Goal: Information Seeking & Learning: Learn about a topic

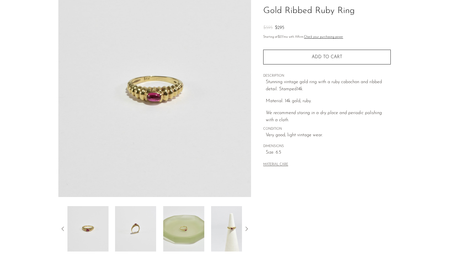
scroll to position [42, 0]
click at [215, 233] on img at bounding box center [231, 228] width 41 height 45
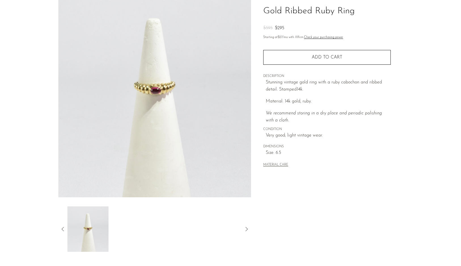
click at [88, 241] on img at bounding box center [87, 228] width 41 height 45
click at [62, 228] on icon at bounding box center [62, 228] width 2 height 4
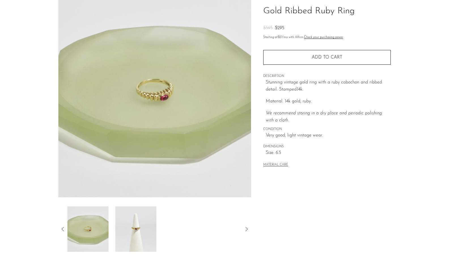
click at [65, 229] on icon at bounding box center [63, 228] width 7 height 7
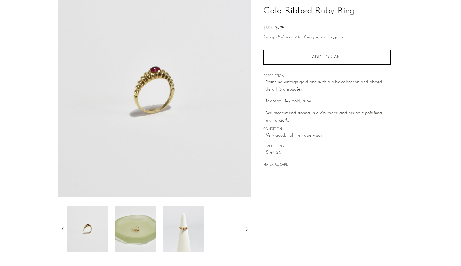
click at [64, 230] on icon at bounding box center [63, 228] width 7 height 7
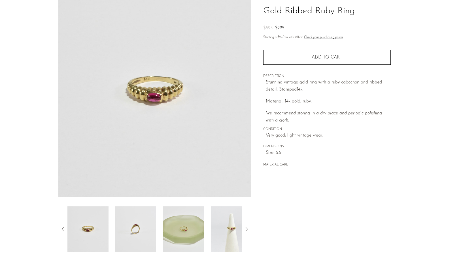
scroll to position [0, 0]
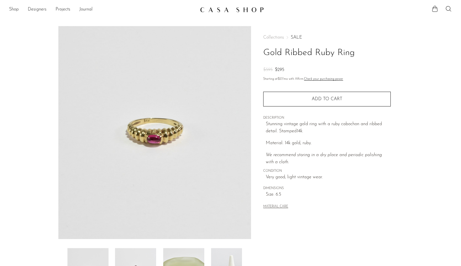
click at [296, 38] on link "SALE" at bounding box center [296, 37] width 11 height 5
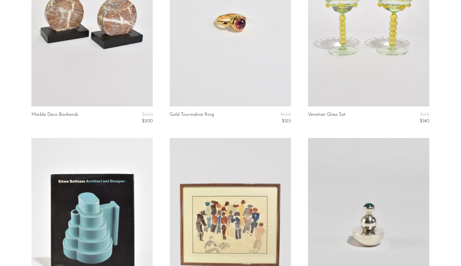
scroll to position [115, 0]
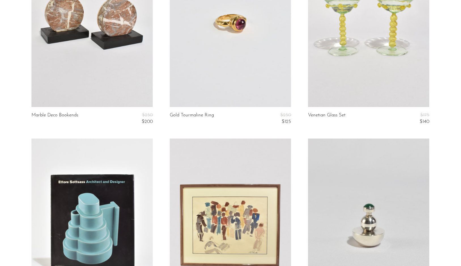
click at [250, 75] on link at bounding box center [230, 22] width 121 height 170
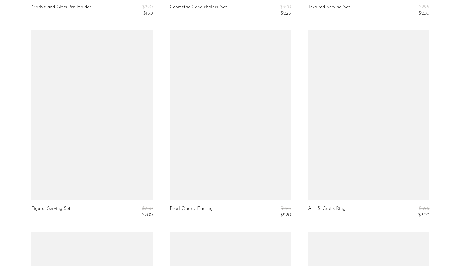
scroll to position [1228, 0]
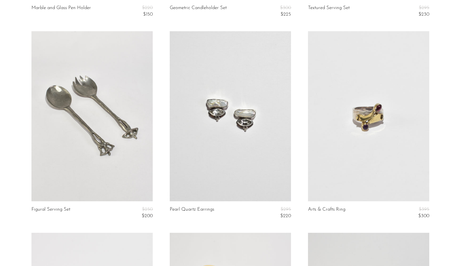
click at [105, 164] on link at bounding box center [91, 116] width 121 height 170
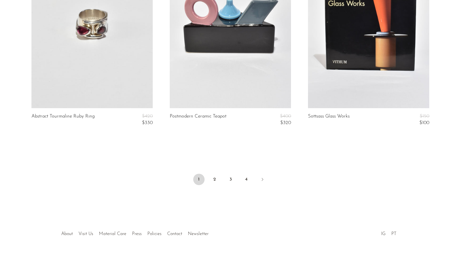
scroll to position [2333, 0]
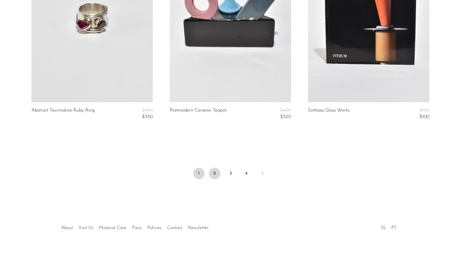
click at [214, 172] on link "2" at bounding box center [214, 172] width 11 height 11
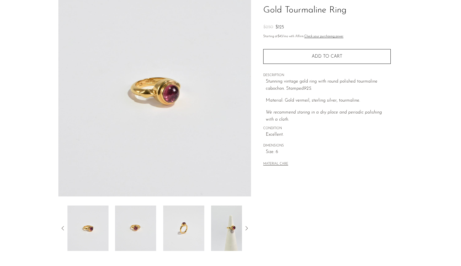
scroll to position [46, 0]
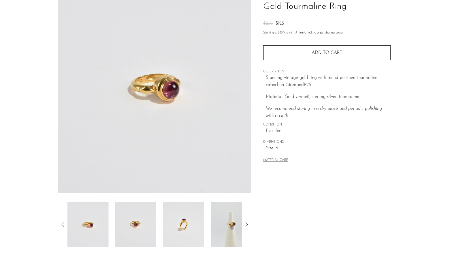
click at [186, 226] on img at bounding box center [183, 223] width 41 height 45
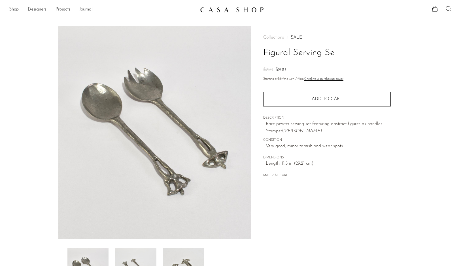
click at [171, 179] on img at bounding box center [154, 132] width 193 height 213
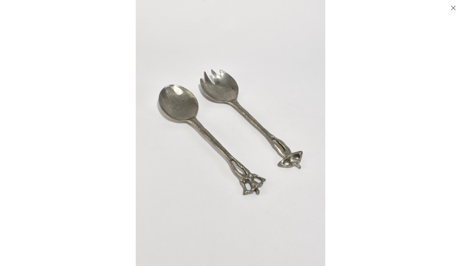
click at [252, 178] on img at bounding box center [231, 133] width 190 height 266
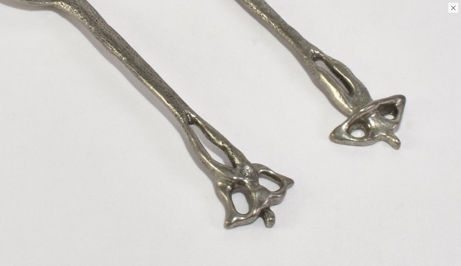
click at [277, 151] on img at bounding box center [186, 40] width 575 height 805
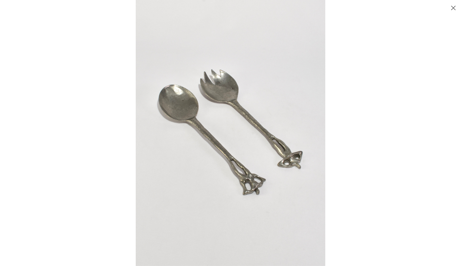
click at [453, 6] on button "Close" at bounding box center [453, 8] width 10 height 10
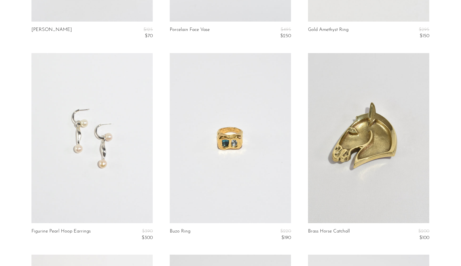
scroll to position [2011, 0]
click at [249, 159] on link at bounding box center [230, 138] width 121 height 170
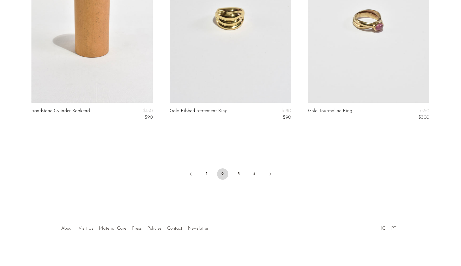
scroll to position [2333, 0]
click at [236, 174] on link "3" at bounding box center [238, 172] width 11 height 11
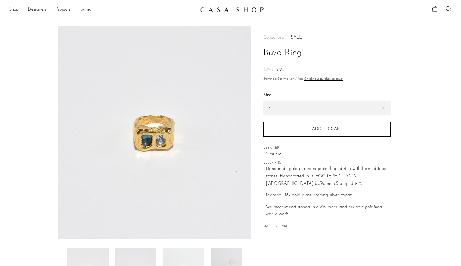
click at [167, 152] on img at bounding box center [154, 132] width 193 height 213
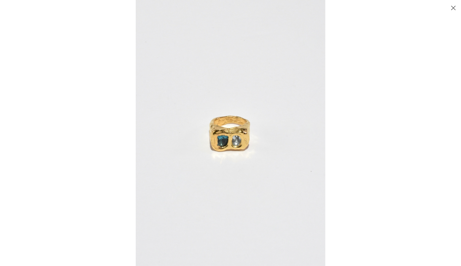
click at [225, 135] on img at bounding box center [231, 133] width 190 height 266
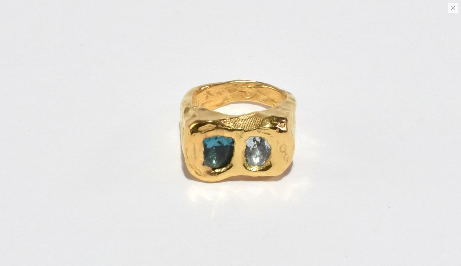
click at [225, 135] on img at bounding box center [240, 129] width 541 height 757
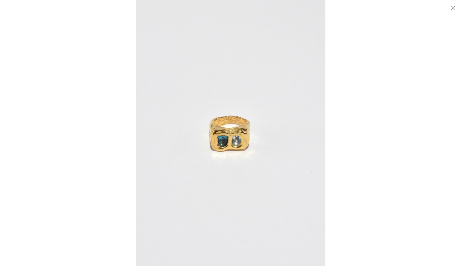
click at [455, 8] on button "Close" at bounding box center [453, 8] width 10 height 10
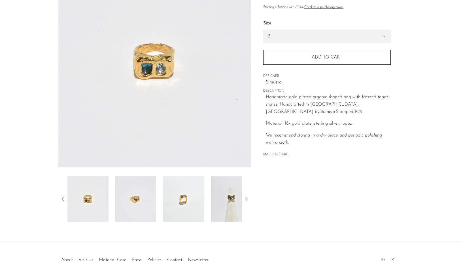
scroll to position [103, 0]
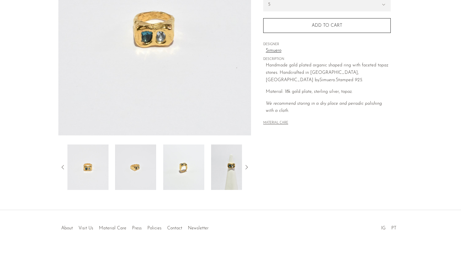
click at [176, 174] on img at bounding box center [183, 166] width 41 height 45
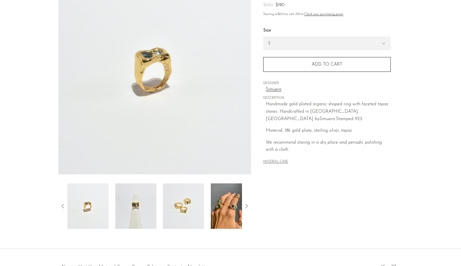
scroll to position [64, 0]
click at [231, 203] on img at bounding box center [231, 205] width 41 height 45
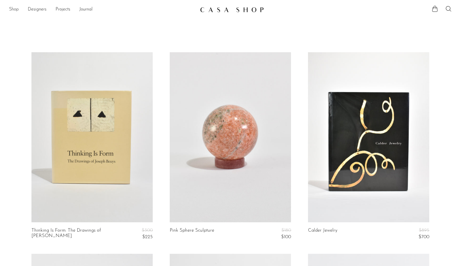
click at [14, 10] on link "Shop" at bounding box center [14, 9] width 10 height 7
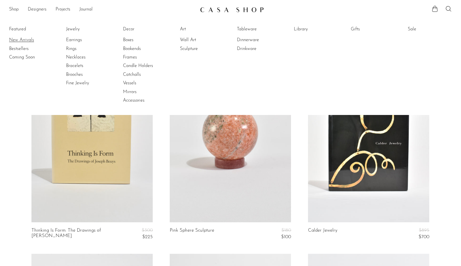
click at [21, 38] on link "New Arrivals" at bounding box center [30, 40] width 43 height 6
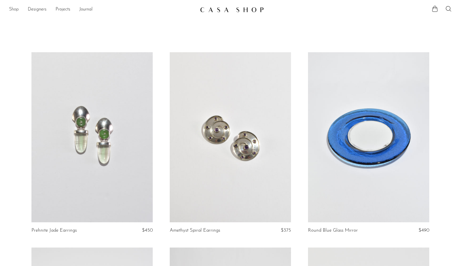
click at [14, 9] on link "Shop" at bounding box center [14, 9] width 10 height 7
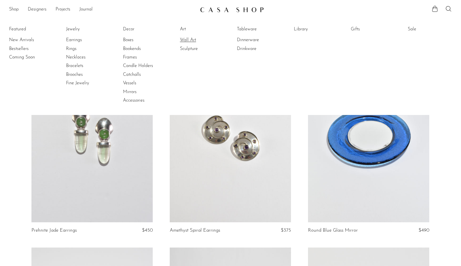
click at [184, 40] on link "Wall Art" at bounding box center [201, 40] width 43 height 6
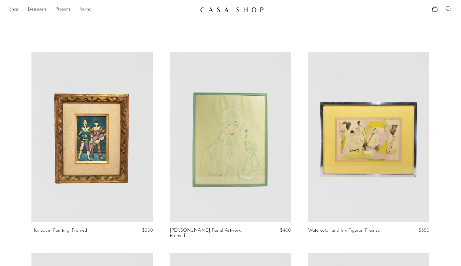
click at [237, 155] on link at bounding box center [230, 137] width 121 height 170
click at [200, 117] on link at bounding box center [230, 137] width 121 height 170
click at [12, 11] on link "Shop" at bounding box center [14, 9] width 10 height 7
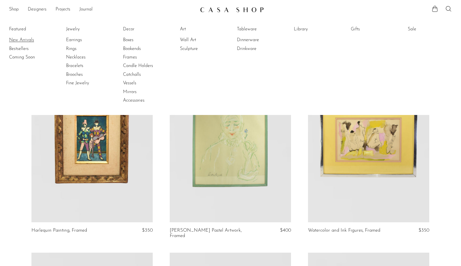
click at [15, 40] on link "New Arrivals" at bounding box center [30, 40] width 43 height 6
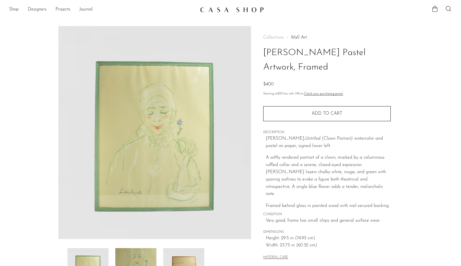
click at [156, 129] on img at bounding box center [154, 132] width 193 height 213
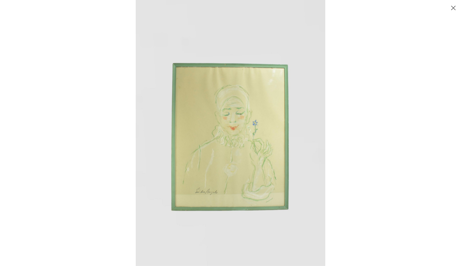
click at [268, 121] on img at bounding box center [231, 133] width 190 height 266
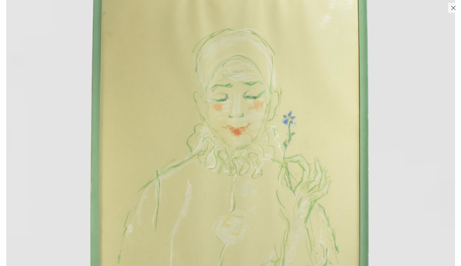
click at [237, 121] on img at bounding box center [230, 142] width 449 height 628
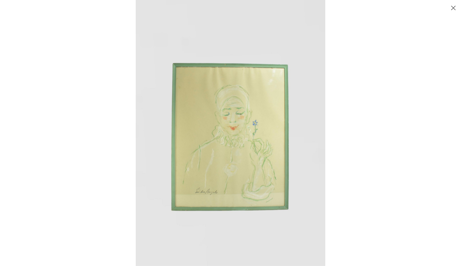
click at [453, 9] on button "Close" at bounding box center [453, 8] width 10 height 10
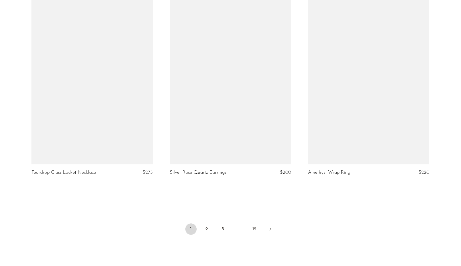
scroll to position [2223, 0]
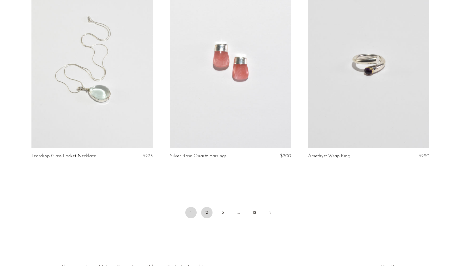
click at [207, 210] on link "2" at bounding box center [206, 212] width 11 height 11
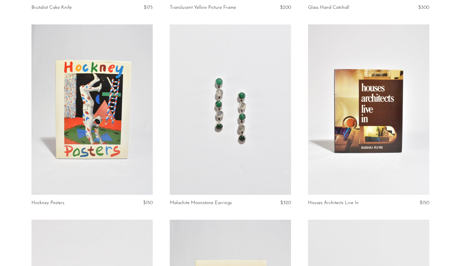
scroll to position [1001, 0]
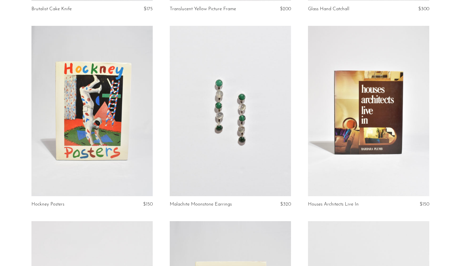
click at [116, 112] on link at bounding box center [91, 111] width 121 height 170
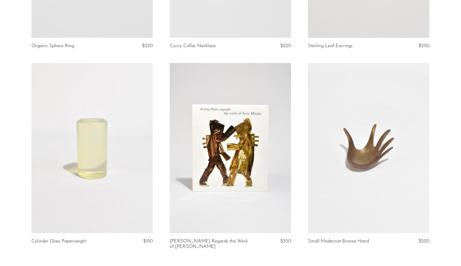
scroll to position [2042, 0]
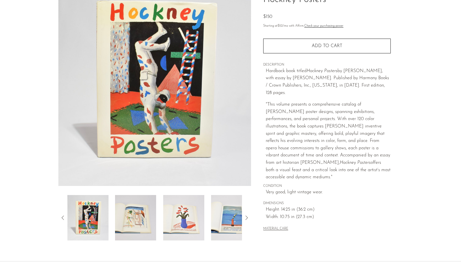
scroll to position [56, 0]
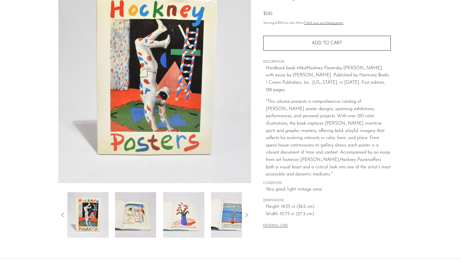
click at [134, 205] on img at bounding box center [135, 214] width 41 height 45
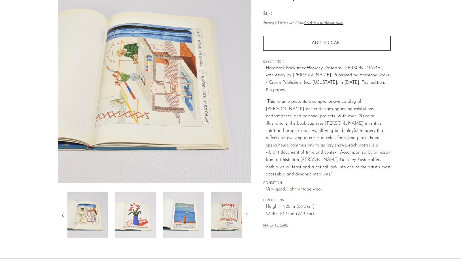
click at [134, 215] on img at bounding box center [135, 214] width 41 height 45
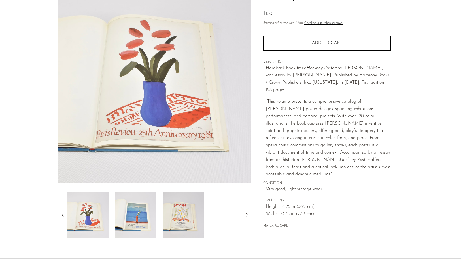
click at [133, 215] on img at bounding box center [135, 214] width 41 height 45
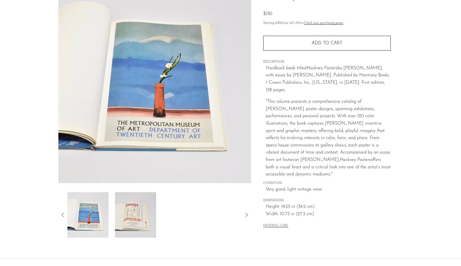
click at [133, 217] on img at bounding box center [135, 214] width 41 height 45
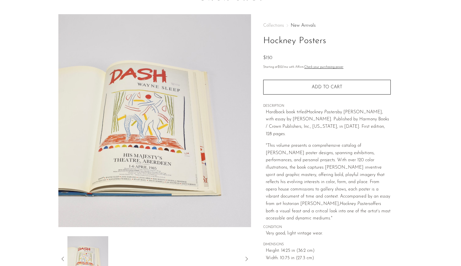
scroll to position [0, 0]
